Goal: Transaction & Acquisition: Subscribe to service/newsletter

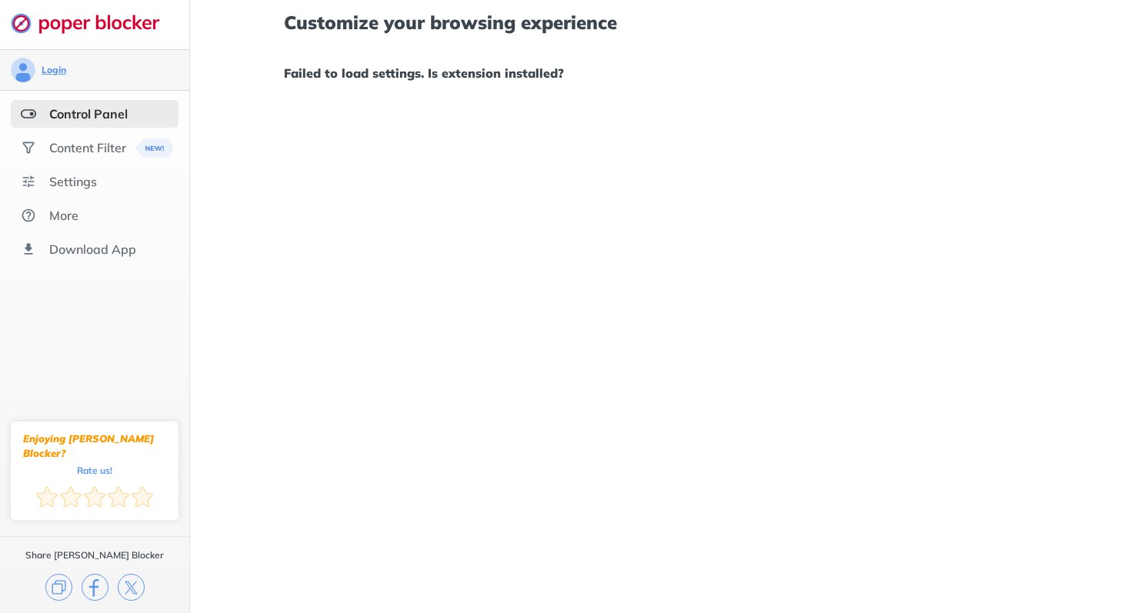
click at [54, 73] on div "Login" at bounding box center [54, 70] width 25 height 12
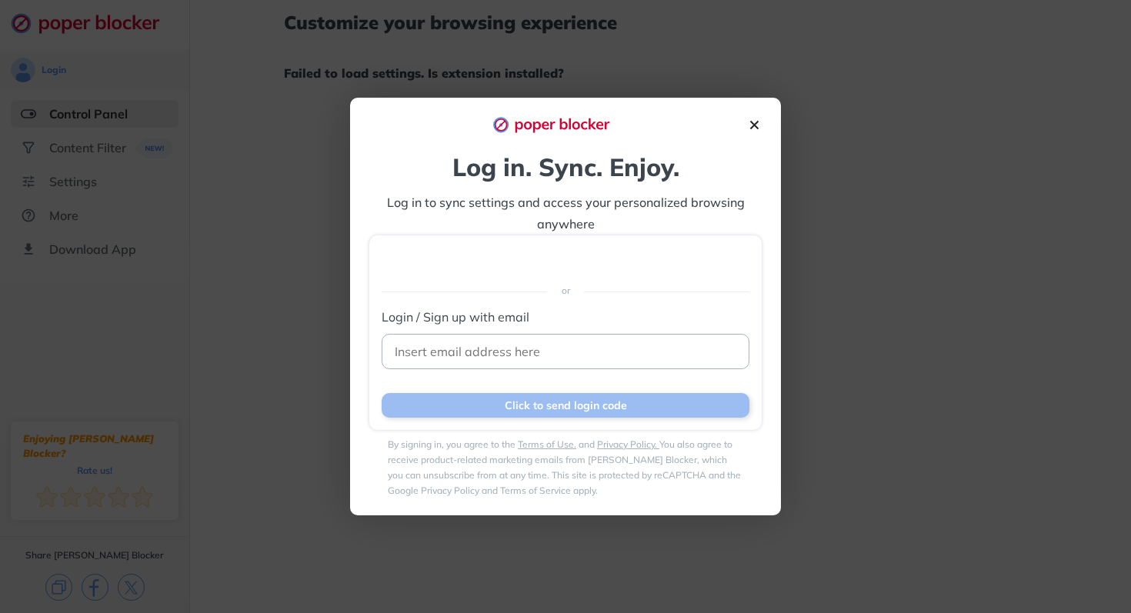
click at [531, 343] on input at bounding box center [566, 351] width 368 height 35
type input "[EMAIL_ADDRESS][DOMAIN_NAME]"
click at [544, 412] on button "Click to send login code" at bounding box center [566, 405] width 368 height 25
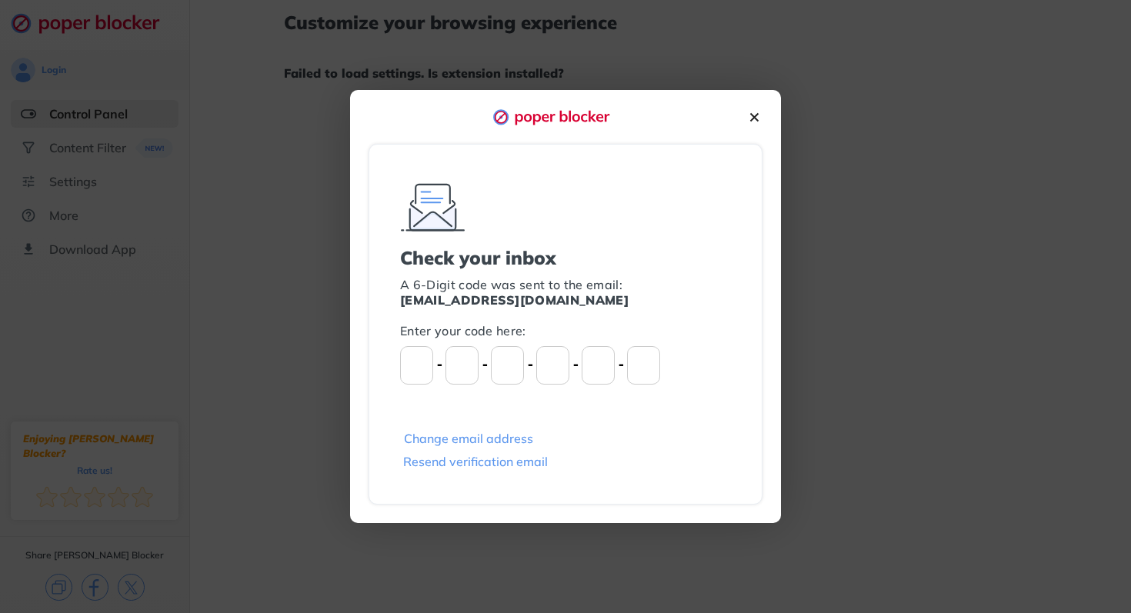
click at [412, 373] on input "Please enter OTP character 1" at bounding box center [416, 365] width 33 height 38
type input "5"
type input "3"
type input "5"
type input "7"
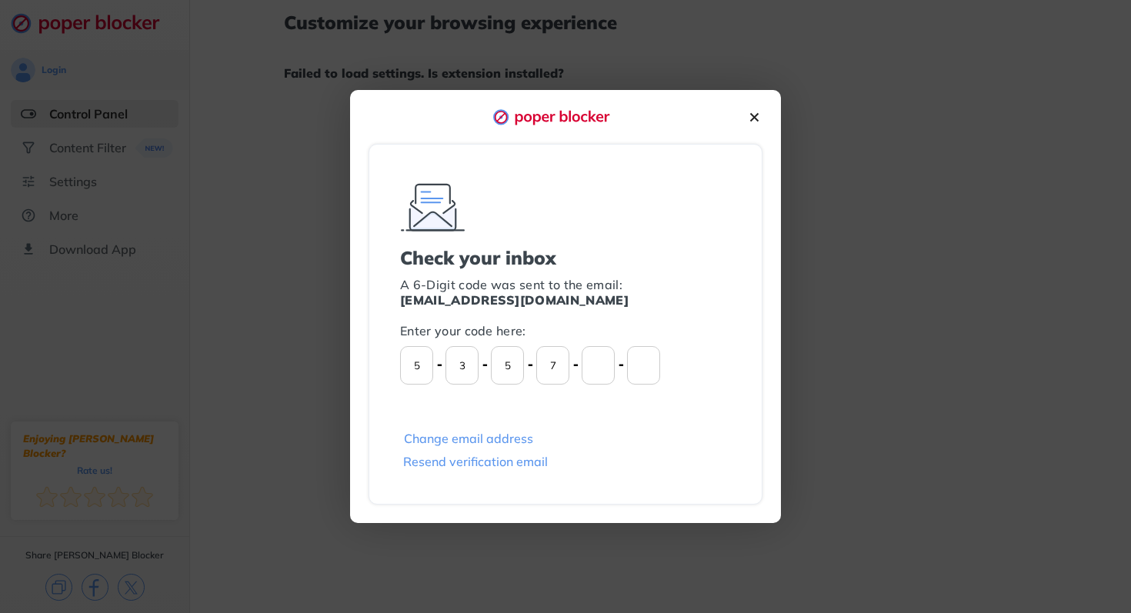
type input "0"
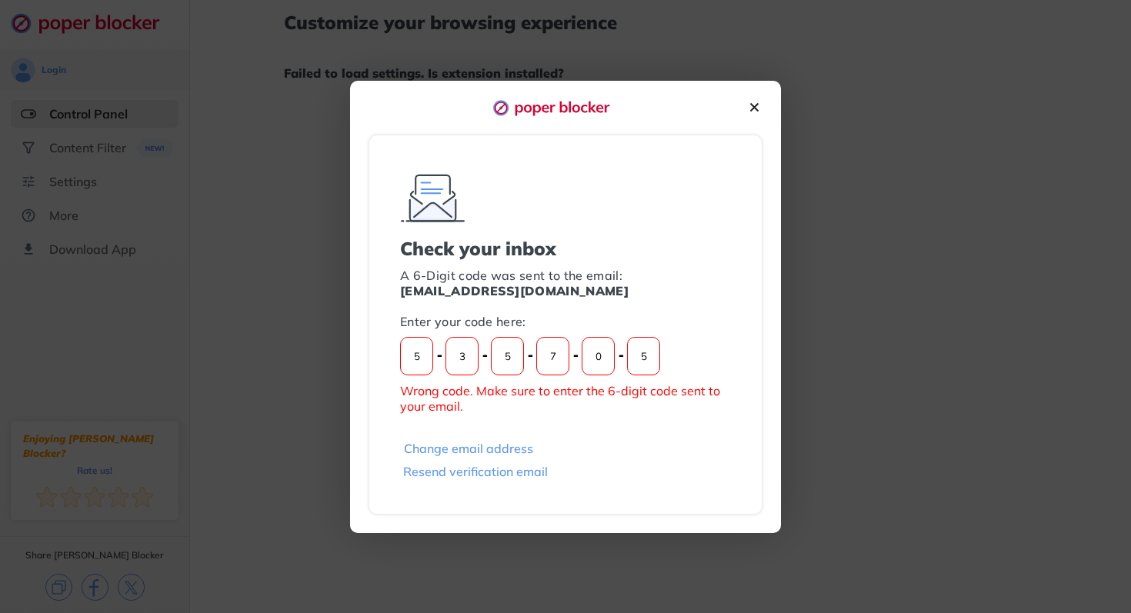
type input "5"
click at [414, 359] on input "5" at bounding box center [416, 356] width 33 height 38
type input "9"
type input "6"
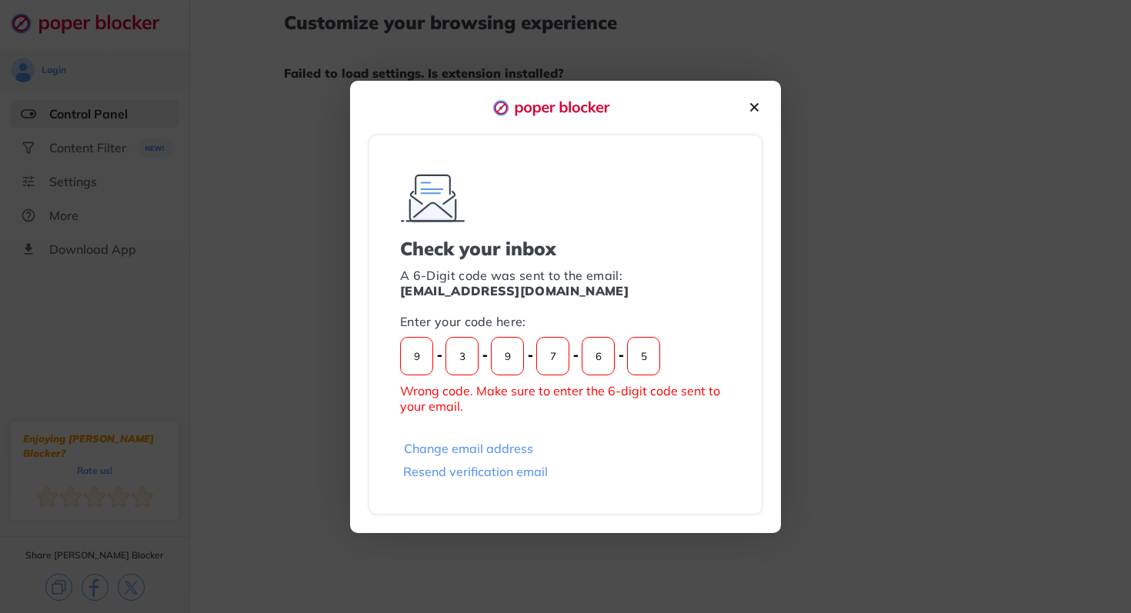
type input "6"
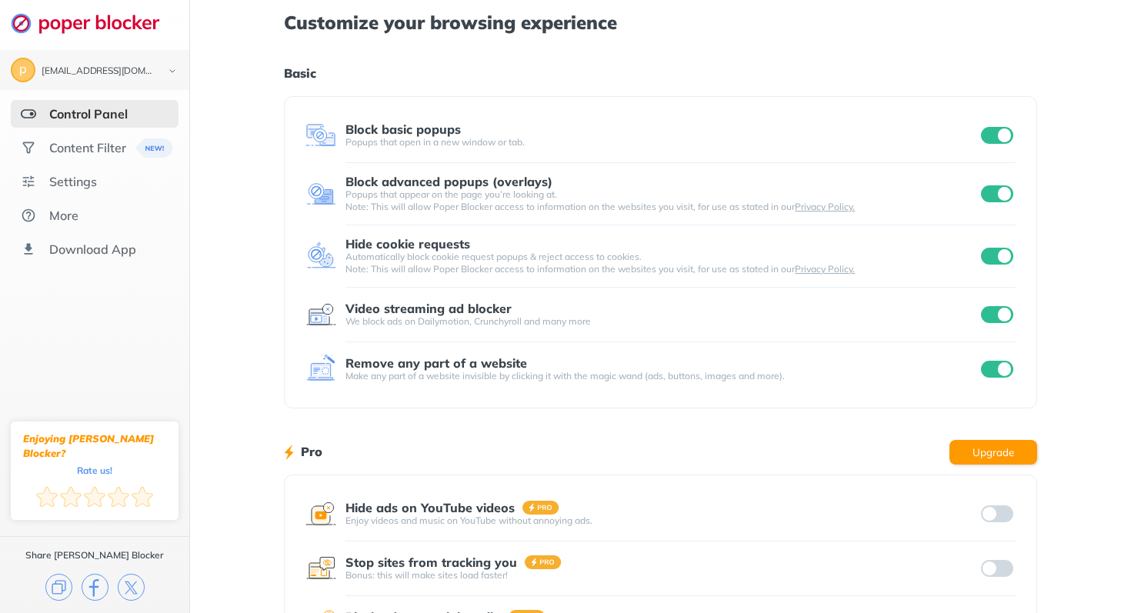
click at [78, 115] on div "Control Panel" at bounding box center [88, 113] width 78 height 15
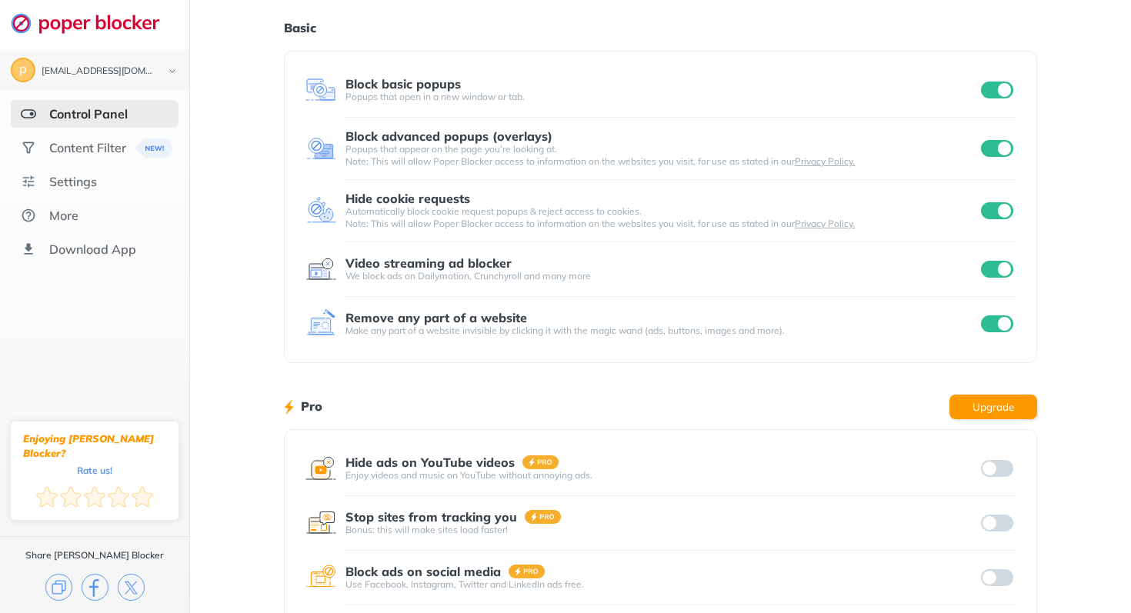
scroll to position [182, 0]
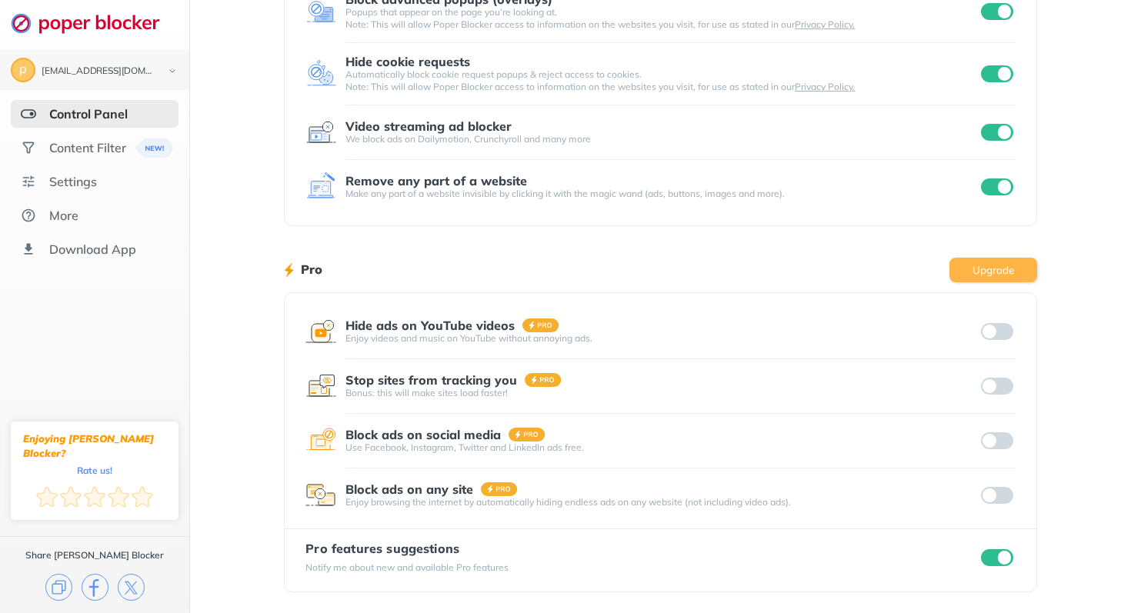
click at [980, 270] on button "Upgrade" at bounding box center [993, 270] width 88 height 25
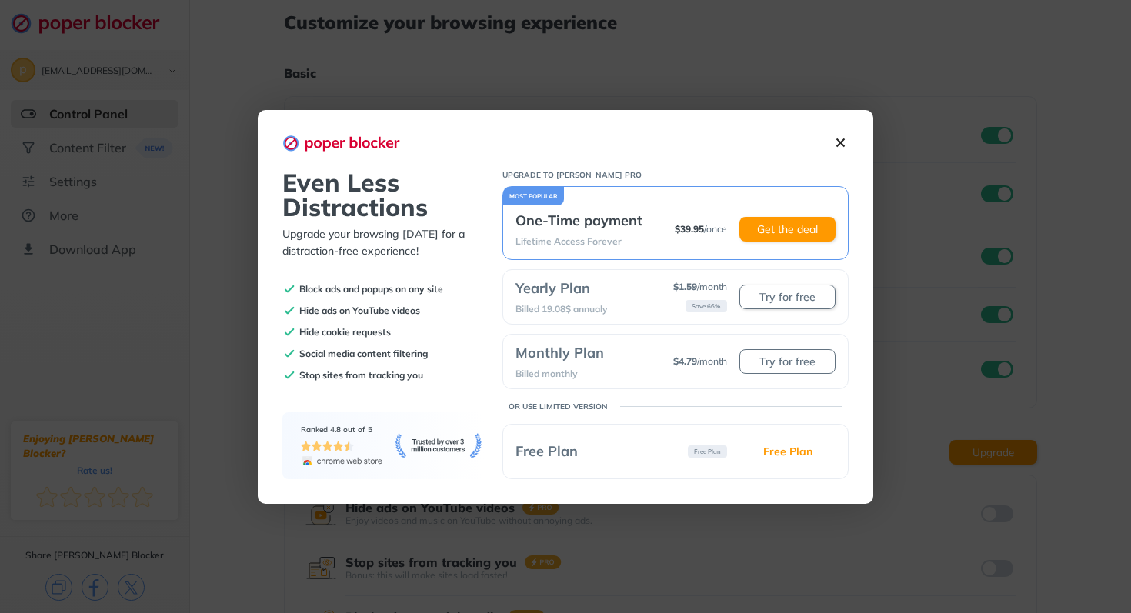
click at [775, 301] on button "Try for free" at bounding box center [787, 297] width 96 height 25
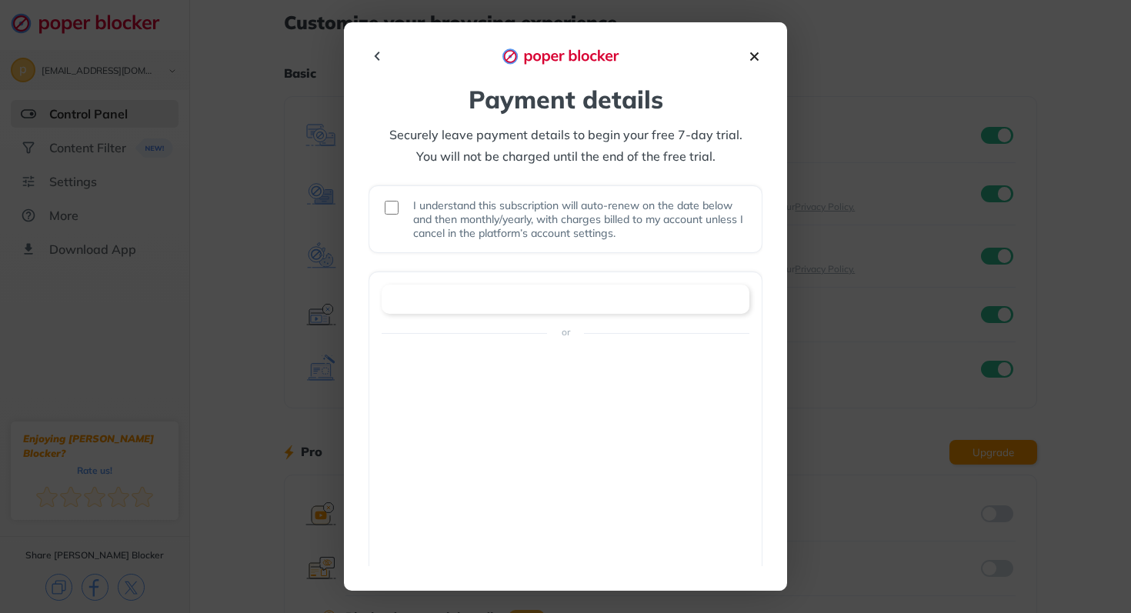
click at [391, 212] on input "checkbox" at bounding box center [392, 208] width 14 height 14
checkbox input "true"
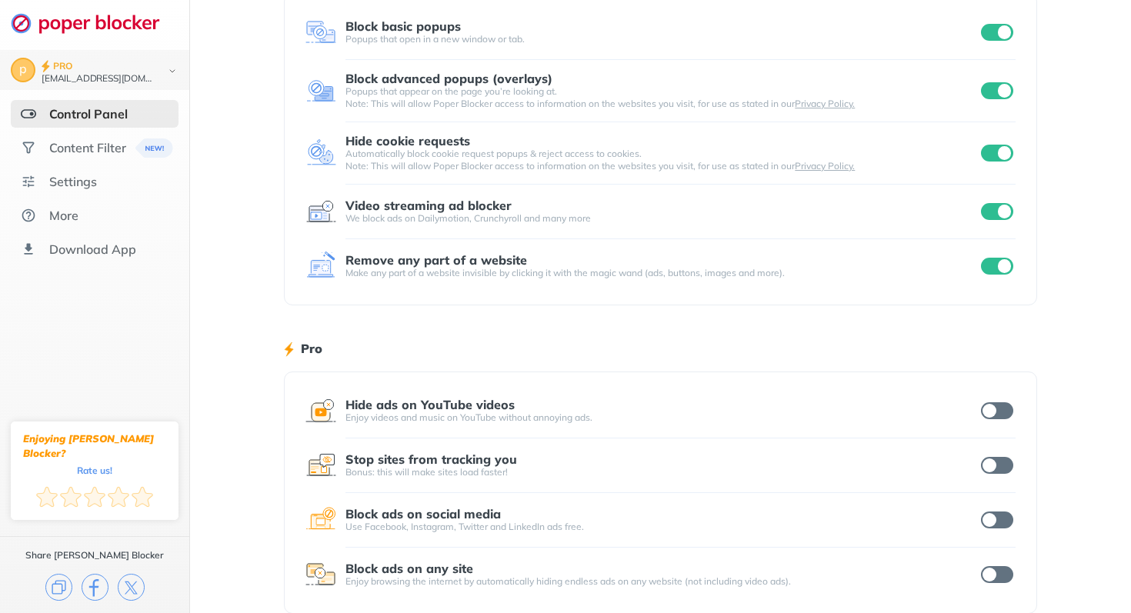
scroll to position [125, 0]
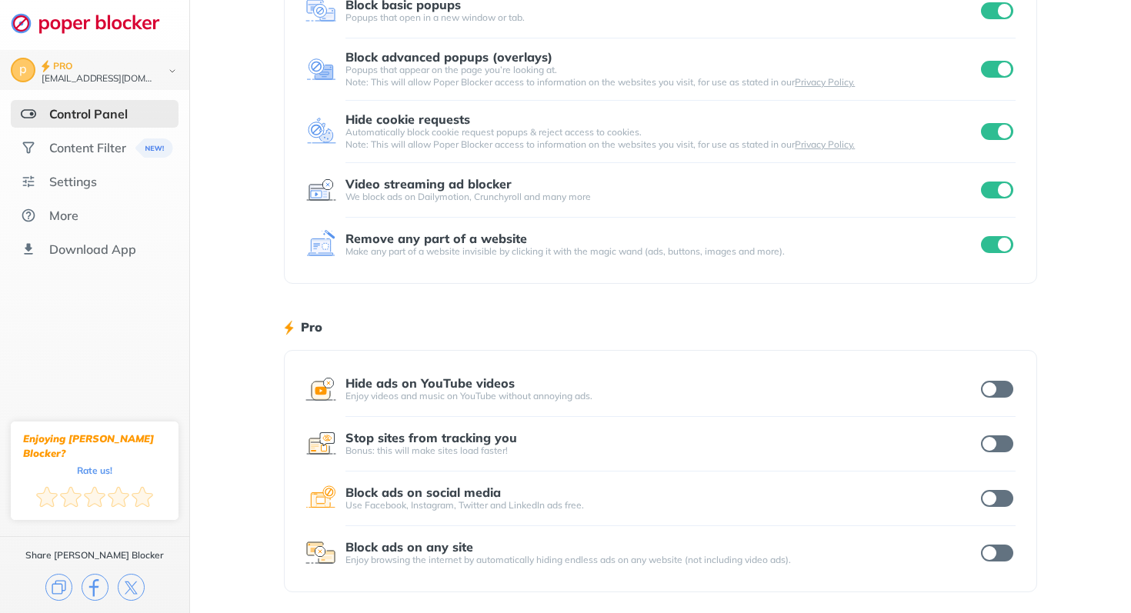
click at [988, 389] on input "checkbox" at bounding box center [997, 389] width 32 height 17
click at [993, 441] on input "checkbox" at bounding box center [997, 443] width 32 height 17
click at [995, 506] on input "checkbox" at bounding box center [997, 498] width 32 height 17
click at [999, 551] on input "checkbox" at bounding box center [997, 553] width 32 height 17
